Goal: Navigation & Orientation: Go to known website

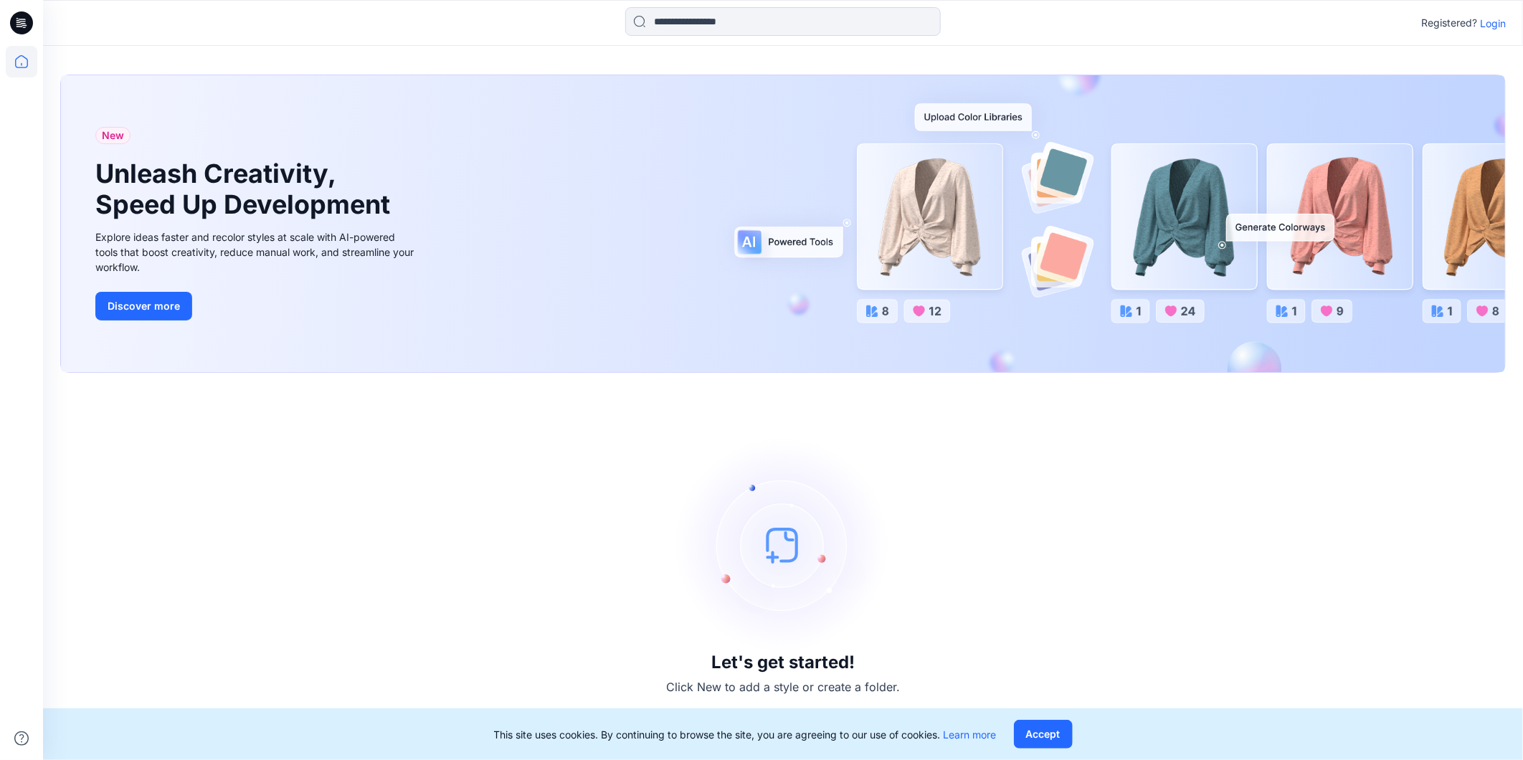
click at [1500, 26] on p "Login" at bounding box center [1493, 23] width 26 height 15
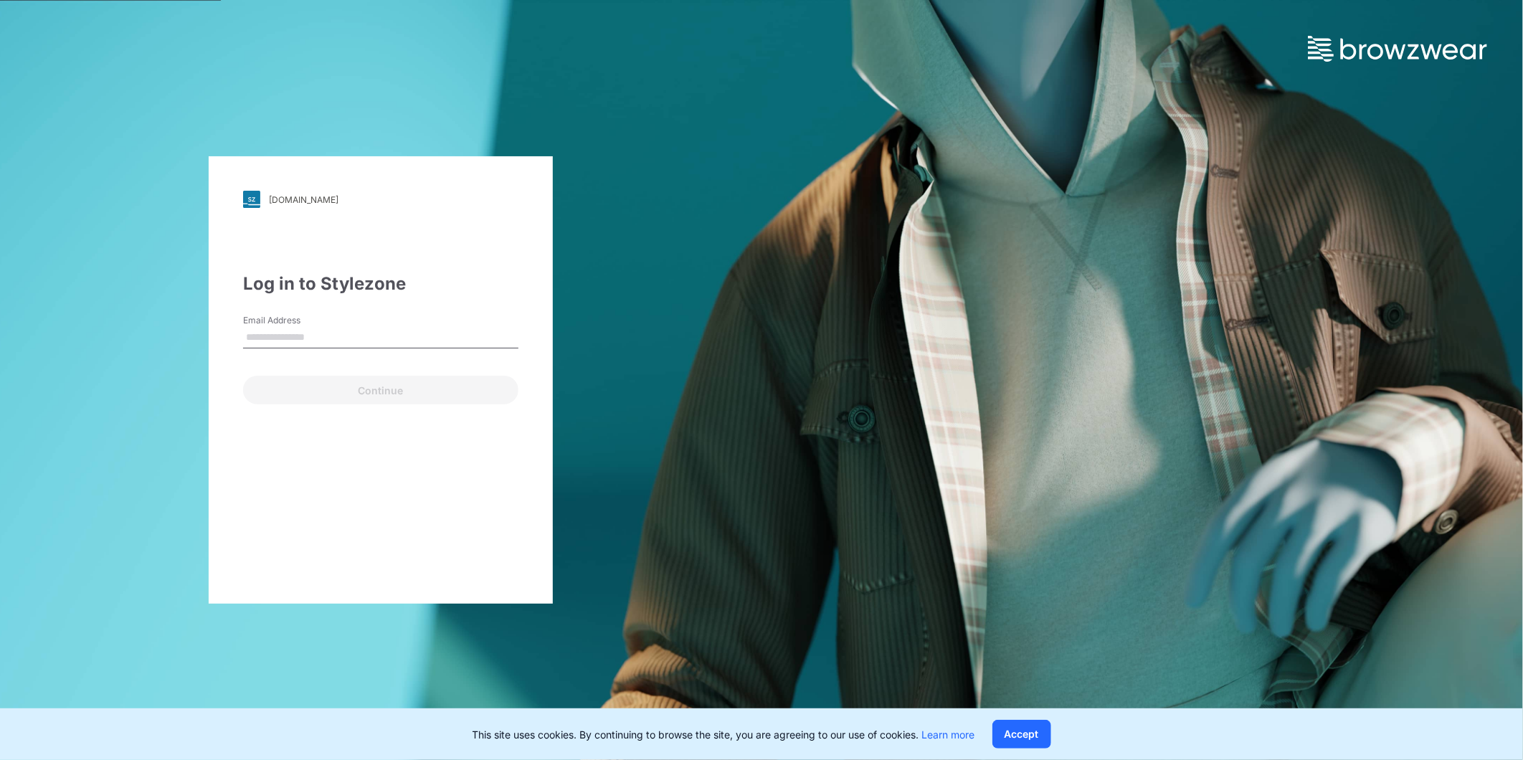
click at [278, 337] on input "Email Address" at bounding box center [380, 338] width 275 height 22
type input "**********"
click at [311, 392] on button "Continue" at bounding box center [380, 390] width 275 height 29
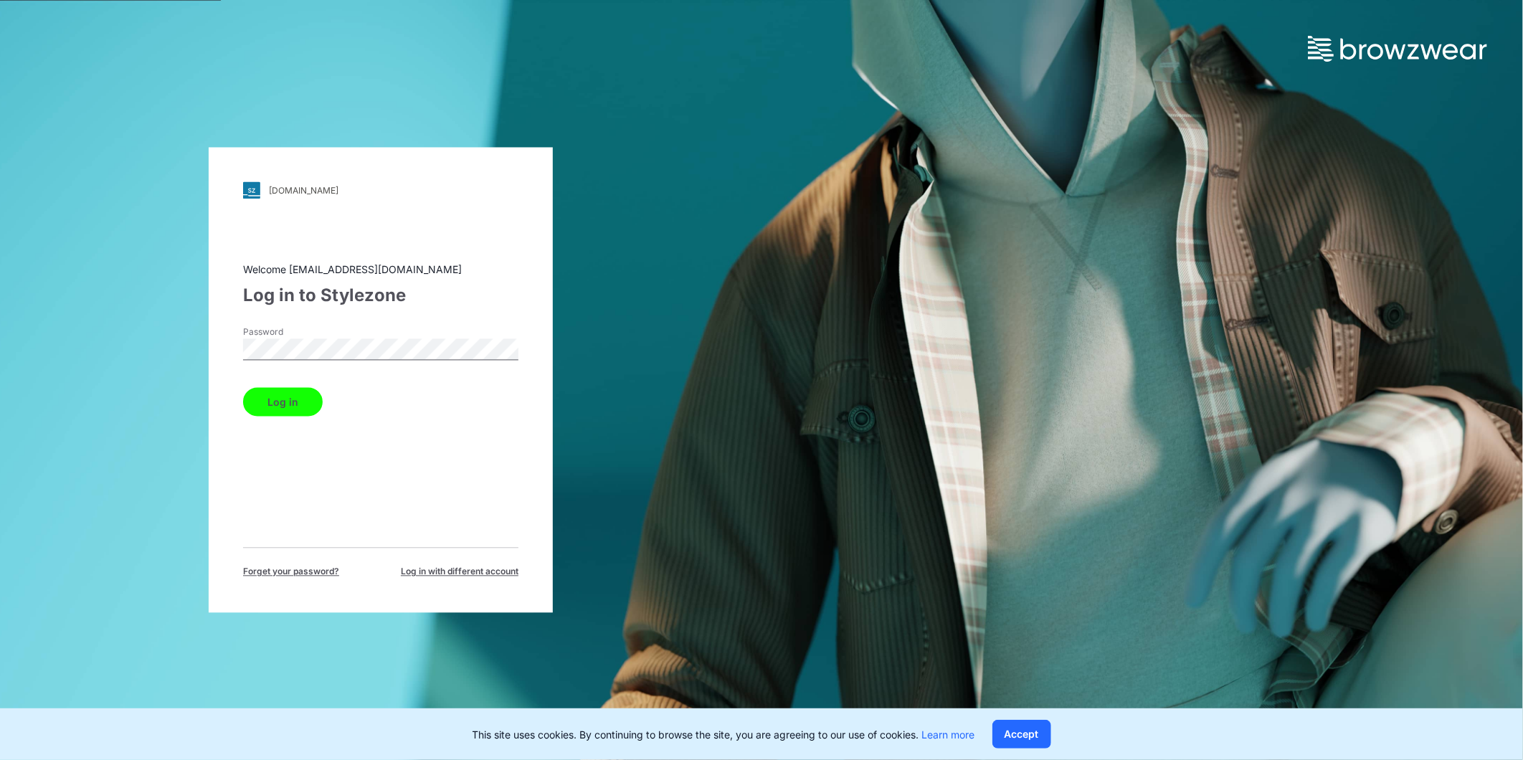
click at [306, 402] on button "Log in" at bounding box center [283, 402] width 80 height 29
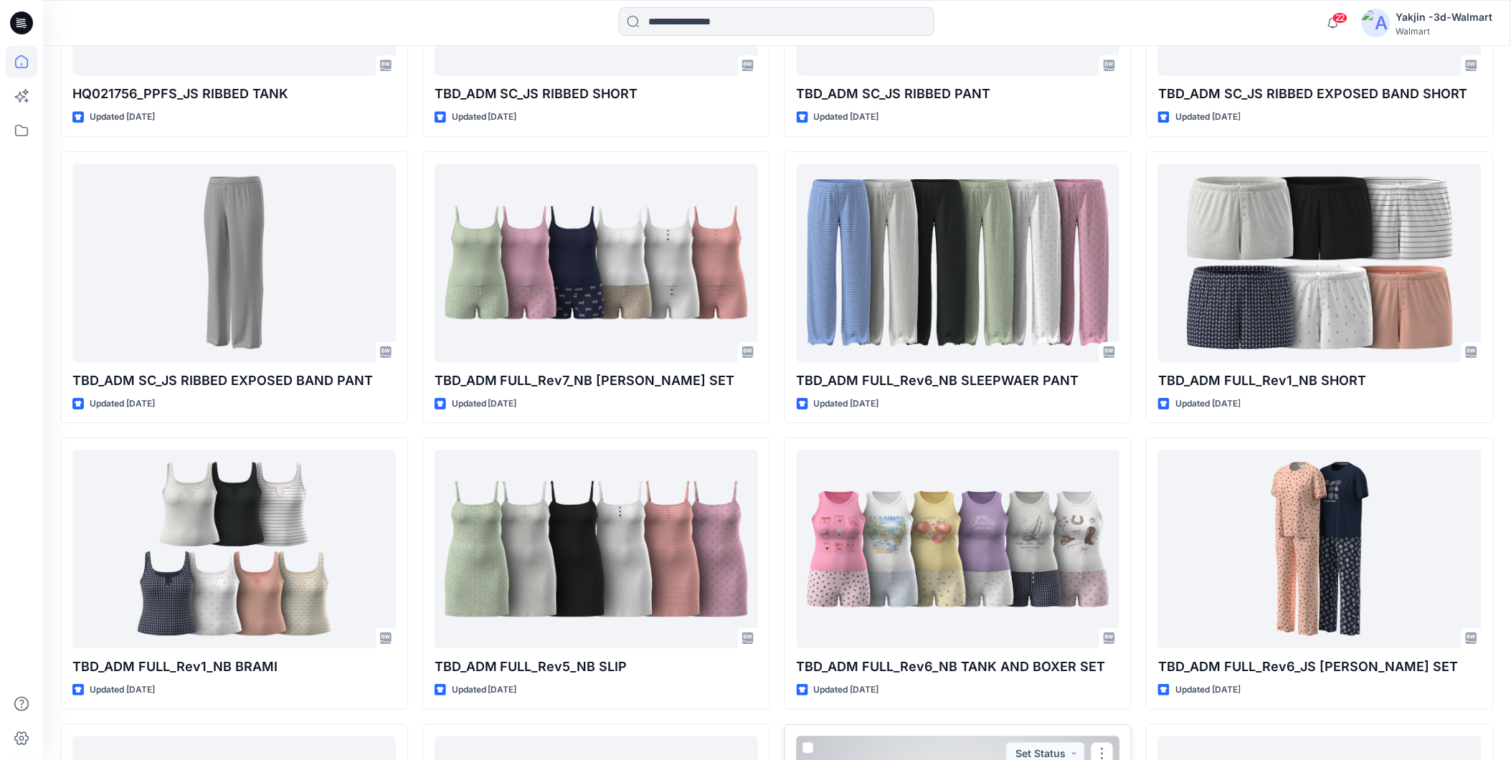
scroll to position [1507, 0]
